Goal: Information Seeking & Learning: Learn about a topic

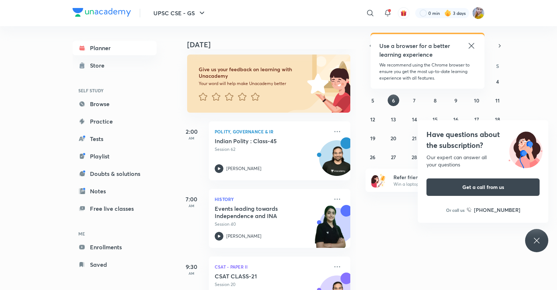
scroll to position [44, 0]
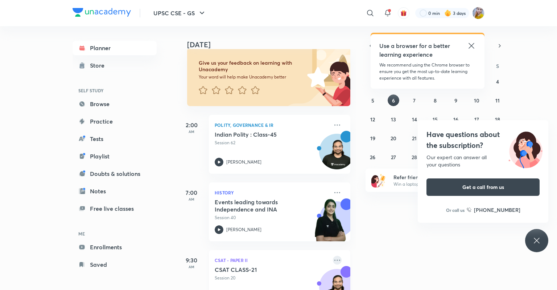
click at [333, 259] on icon at bounding box center [337, 260] width 9 height 9
click at [369, 286] on li "Without annotation" at bounding box center [383, 290] width 72 height 16
click at [333, 259] on icon at bounding box center [337, 260] width 9 height 9
click at [372, 287] on p "Without annotation" at bounding box center [388, 291] width 50 height 8
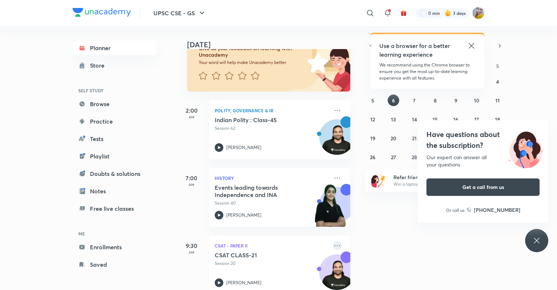
click at [333, 246] on icon at bounding box center [337, 245] width 9 height 9
click at [333, 244] on icon at bounding box center [337, 245] width 9 height 9
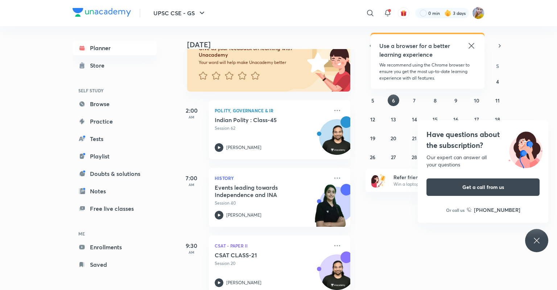
click at [446, 229] on div "[DATE] Good afternoon, [PERSON_NAME] You have 7 events [DATE] Give us your feed…" at bounding box center [366, 158] width 379 height 264
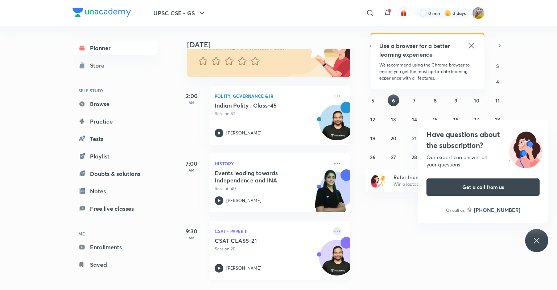
click at [333, 229] on icon at bounding box center [337, 230] width 9 height 9
click at [469, 249] on div "[DATE] Good afternoon, [PERSON_NAME] You have 7 events [DATE] Give us your feed…" at bounding box center [366, 158] width 379 height 264
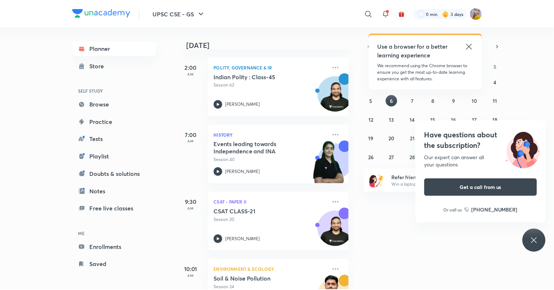
scroll to position [116, 0]
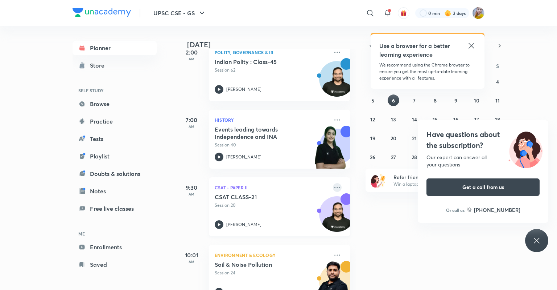
click at [335, 187] on icon at bounding box center [338, 187] width 6 height 1
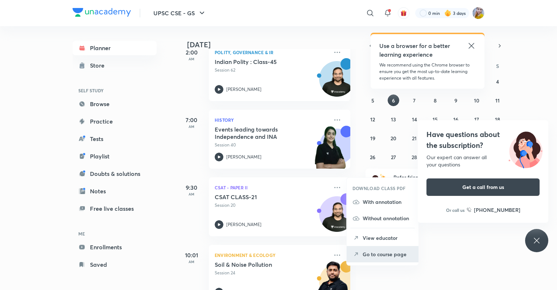
click at [371, 256] on p "Go to course page" at bounding box center [388, 254] width 50 height 8
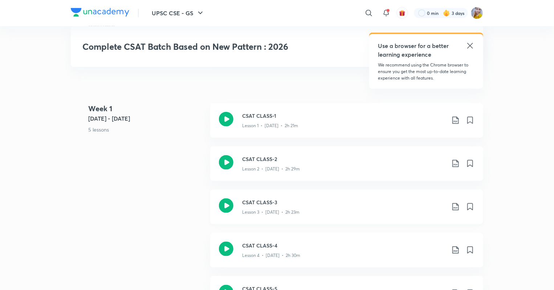
scroll to position [438, 0]
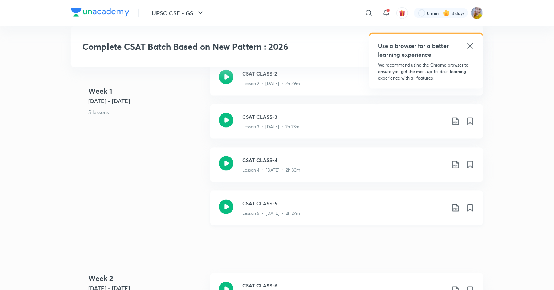
click at [225, 203] on icon at bounding box center [226, 206] width 15 height 15
